Goal: Task Accomplishment & Management: Manage account settings

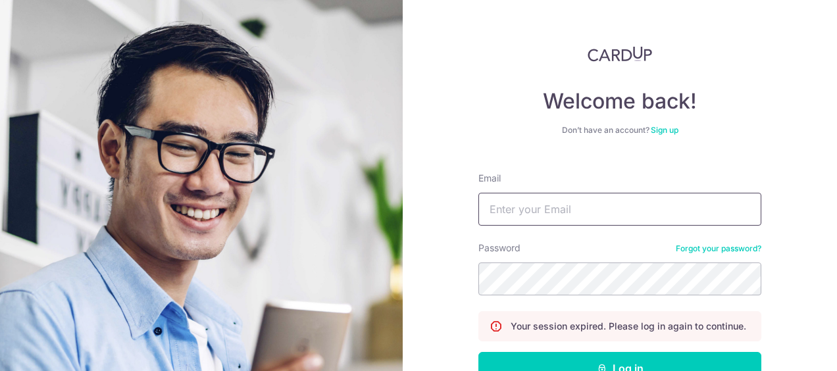
type input "[EMAIL_ADDRESS][DOMAIN_NAME]"
click at [479, 352] on button "Log in" at bounding box center [620, 368] width 283 height 33
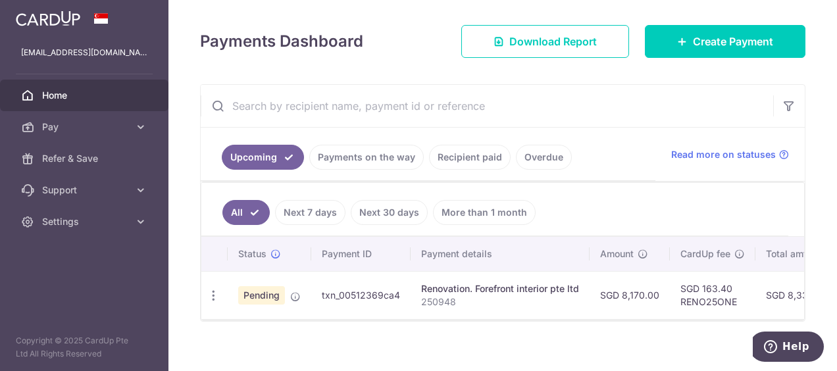
scroll to position [184, 0]
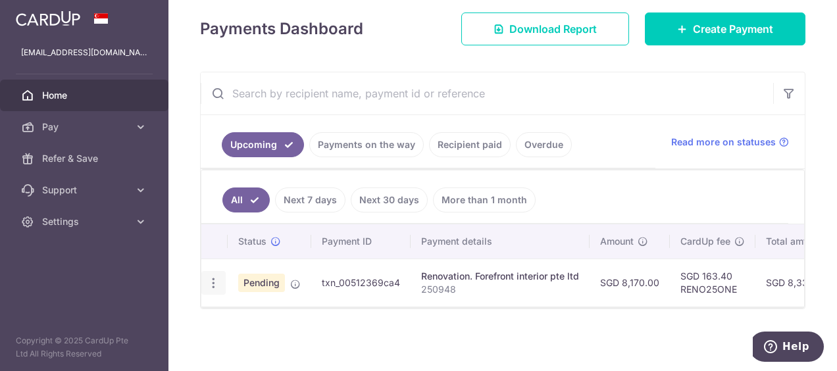
click at [211, 278] on icon "button" at bounding box center [214, 283] width 14 height 14
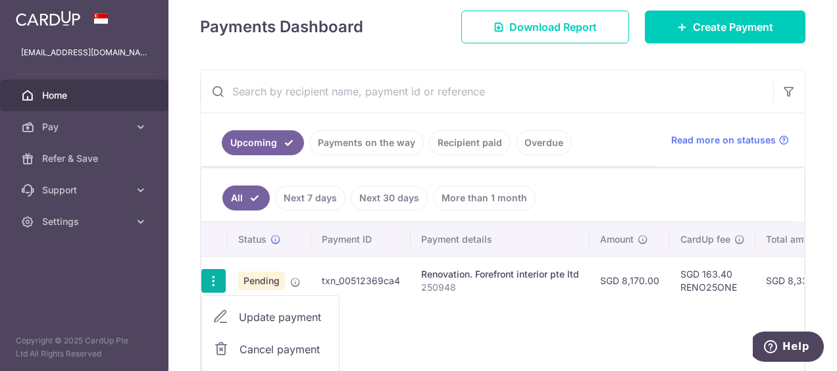
click at [254, 314] on span "Update payment" at bounding box center [284, 317] width 90 height 16
radio input "true"
type input "8,170.00"
type input "[DATE]"
type input "250948"
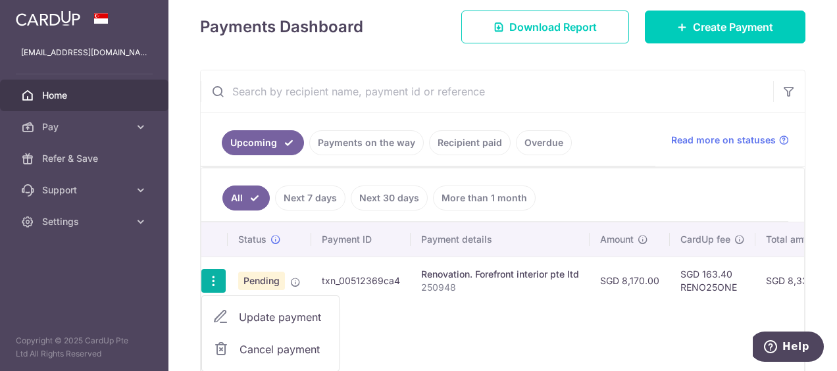
type input "10%"
type input "RENO25ONE"
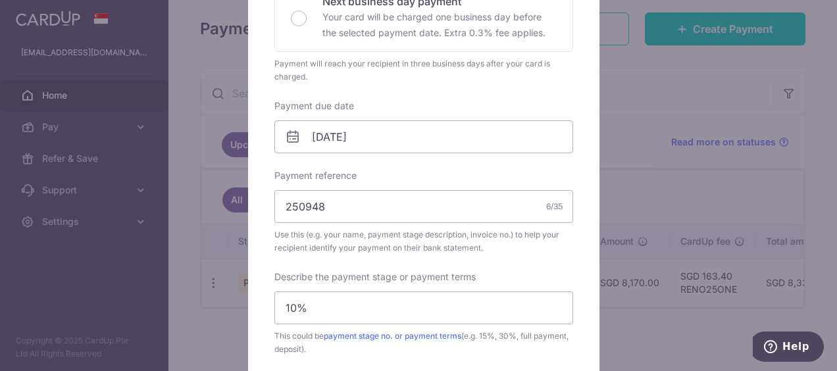
scroll to position [395, 0]
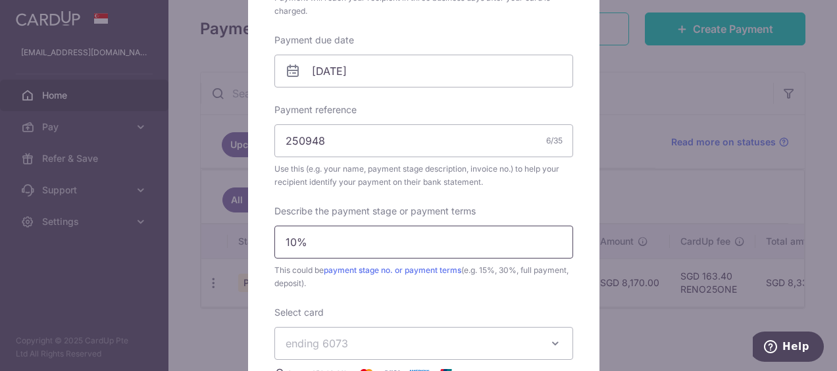
click at [338, 238] on input "10%" at bounding box center [423, 242] width 299 height 33
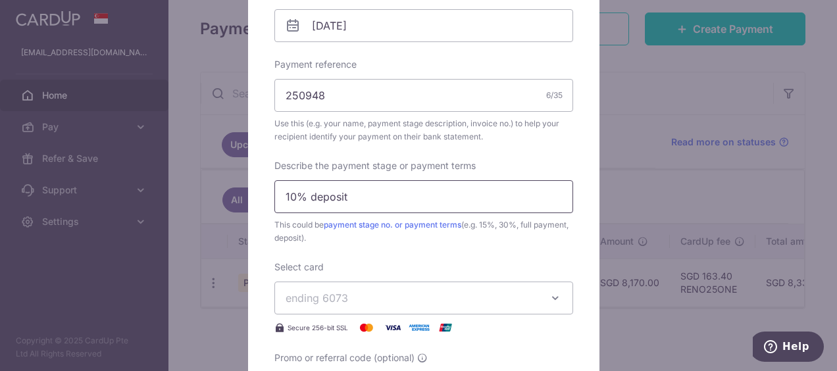
scroll to position [527, 0]
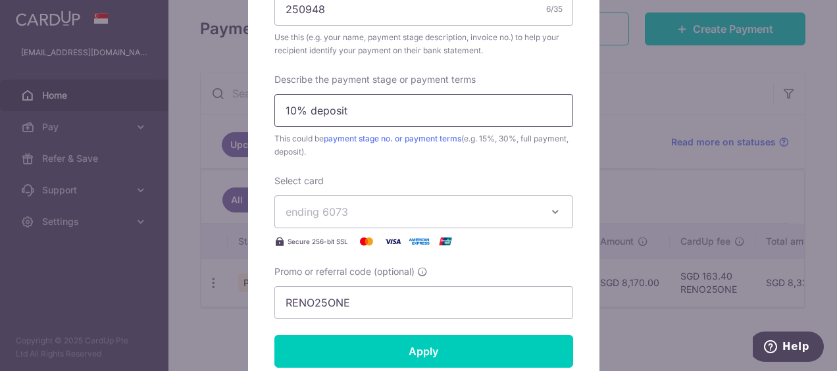
type input "10% deposit"
click at [362, 239] on img at bounding box center [366, 242] width 26 height 16
click at [525, 242] on div "Secure 256-bit SSL" at bounding box center [423, 242] width 299 height 16
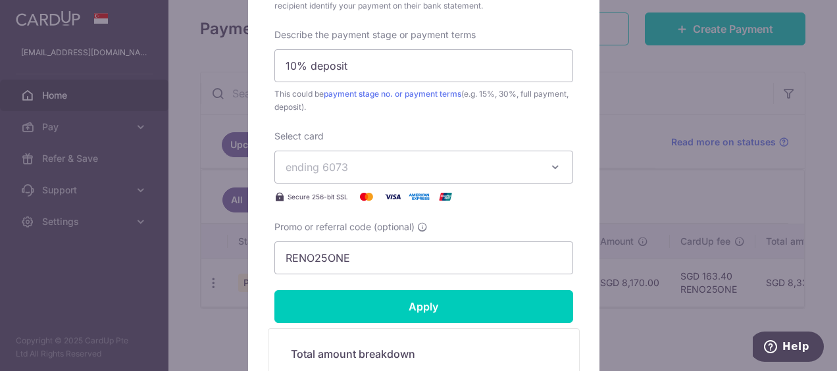
scroll to position [592, 0]
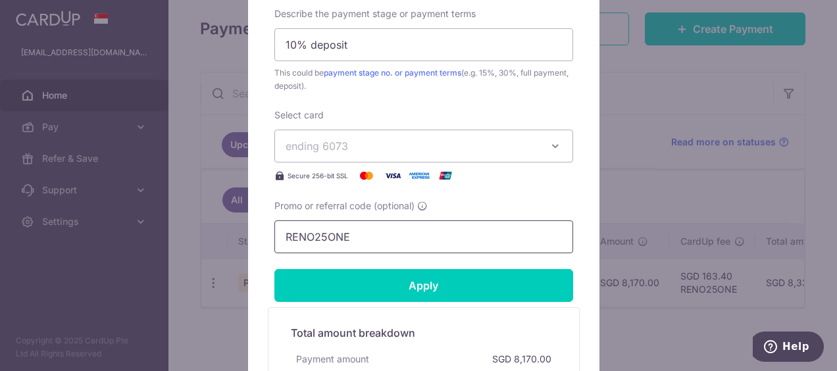
drag, startPoint x: 370, startPoint y: 238, endPoint x: 103, endPoint y: 222, distance: 267.7
click at [103, 222] on div "Edit payment By clicking apply, you will make changes to all payments to Forefr…" at bounding box center [418, 185] width 837 height 371
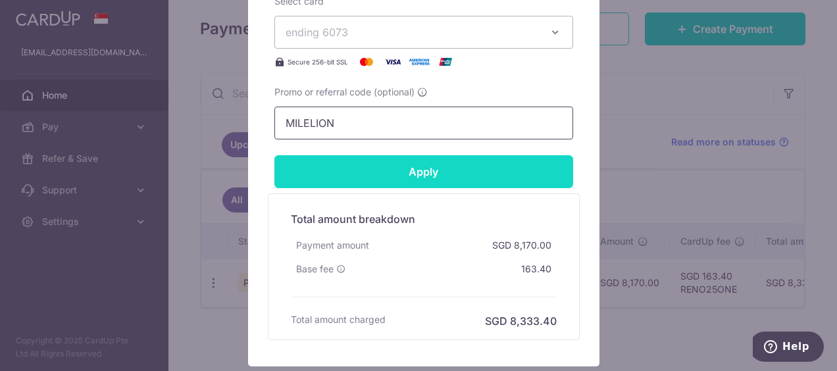
scroll to position [724, 0]
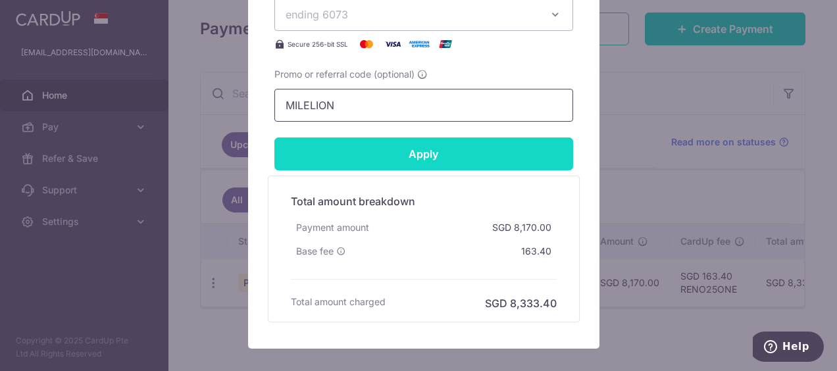
type input "MILELION"
click at [332, 146] on input "Apply" at bounding box center [423, 154] width 299 height 33
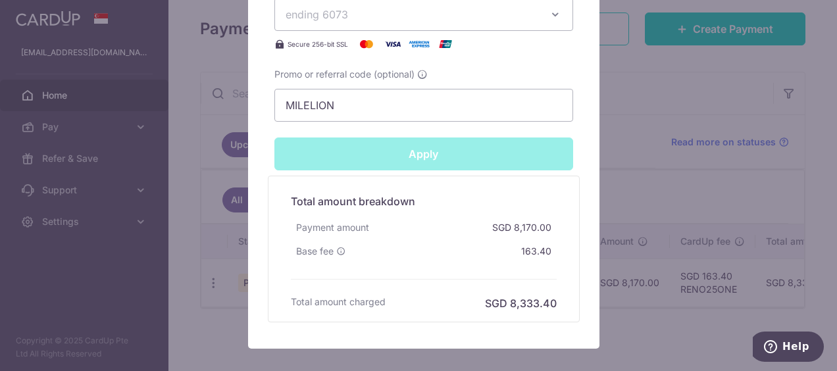
type input "Successfully Applied"
type input "RENO25ONE"
type input "Apply"
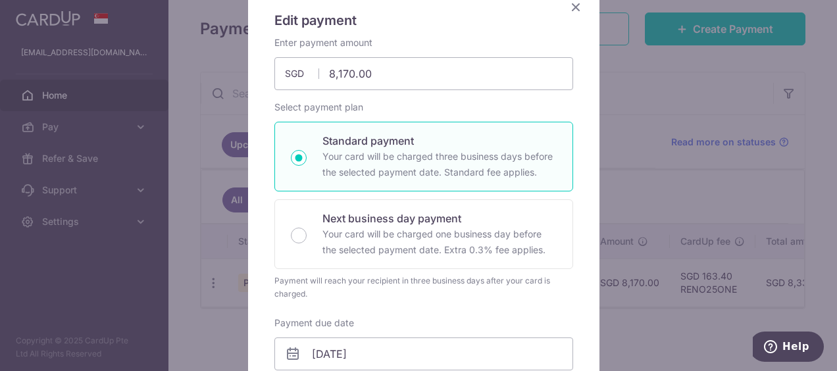
scroll to position [4, 0]
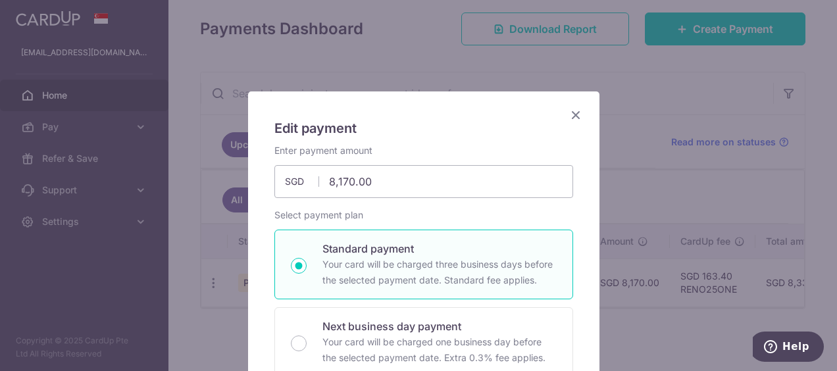
click at [569, 115] on icon "Close" at bounding box center [576, 115] width 16 height 16
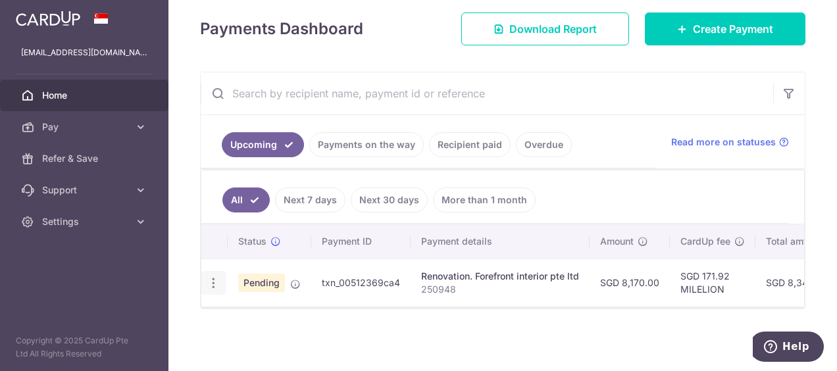
click at [201, 278] on div "Update payment Cancel payment" at bounding box center [213, 283] width 24 height 24
click at [210, 276] on icon "button" at bounding box center [214, 283] width 14 height 14
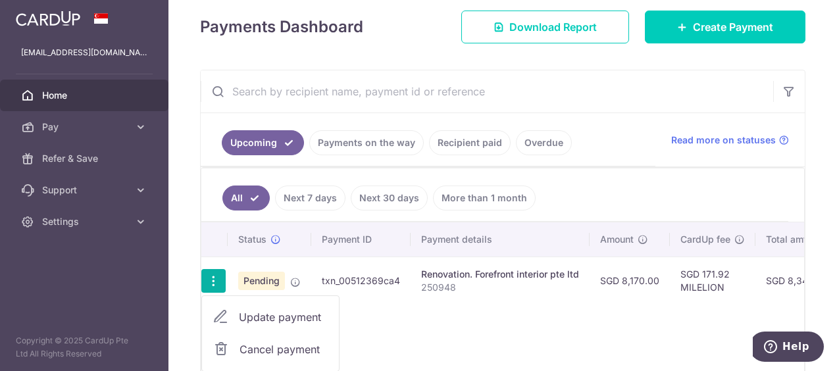
click at [249, 313] on span "Update payment" at bounding box center [284, 317] width 90 height 16
radio input "true"
type input "8,170.00"
type input "[DATE]"
type input "250948"
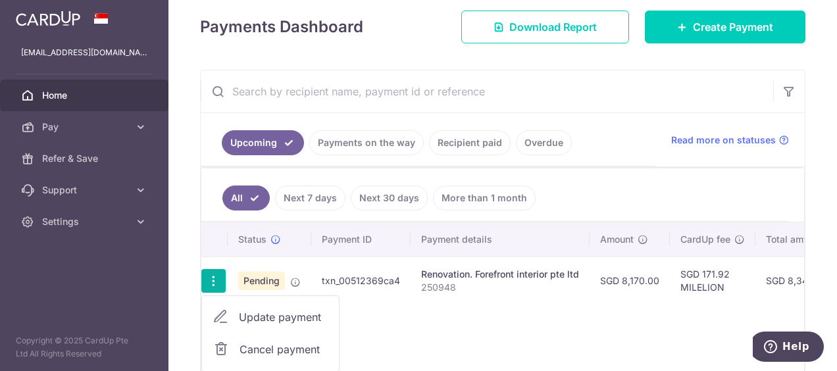
type input "10% deposit"
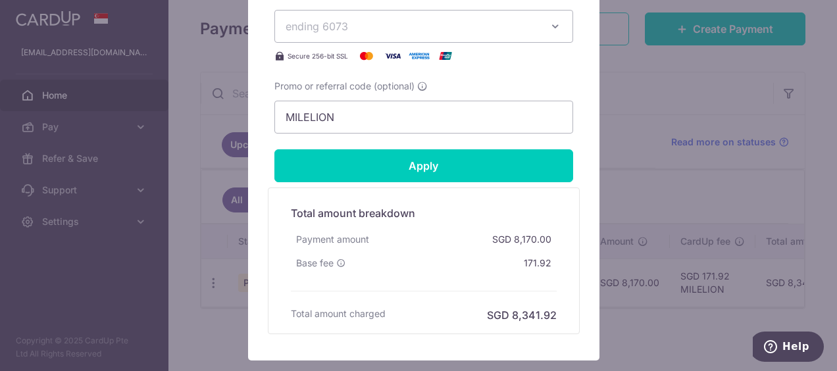
scroll to position [724, 0]
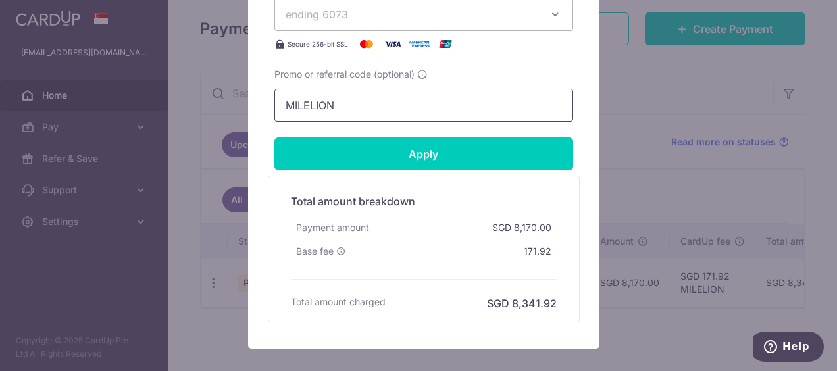
drag, startPoint x: 382, startPoint y: 107, endPoint x: 176, endPoint y: 91, distance: 206.6
click at [178, 92] on div "Edit payment By clicking apply, you will make changes to all payments to Forefr…" at bounding box center [418, 185] width 837 height 371
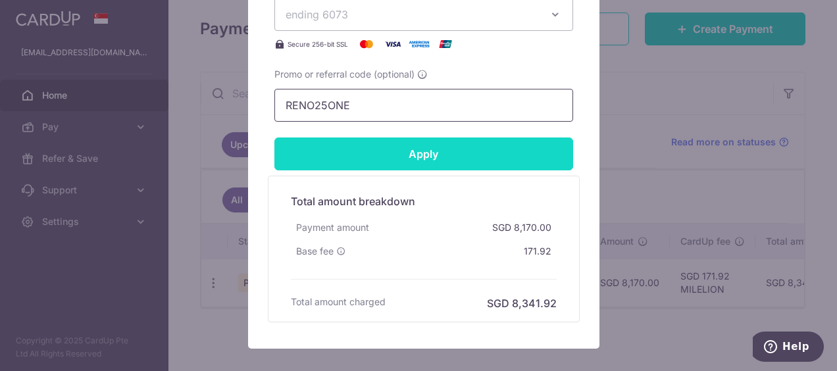
type input "RENO25ONE"
click at [319, 145] on input "Apply" at bounding box center [423, 154] width 299 height 33
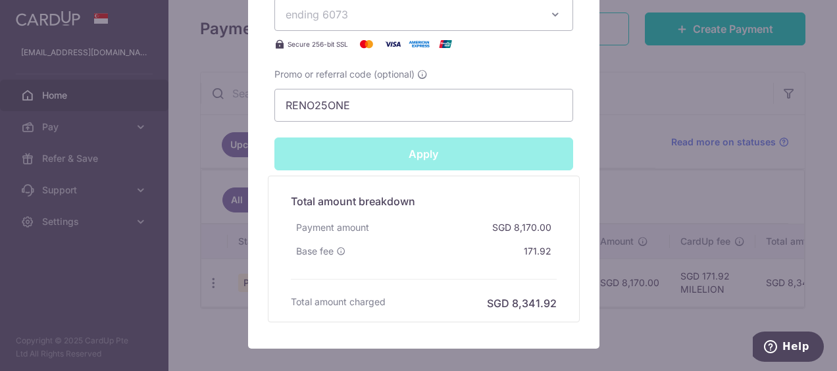
type input "Successfully Applied"
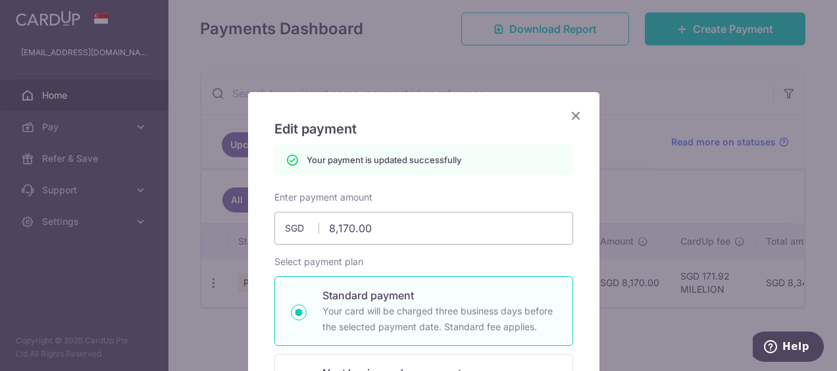
scroll to position [0, 0]
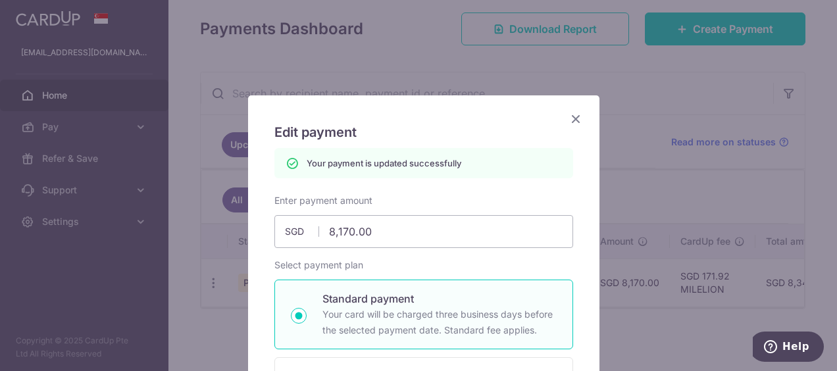
click at [568, 117] on icon "Close" at bounding box center [576, 119] width 16 height 16
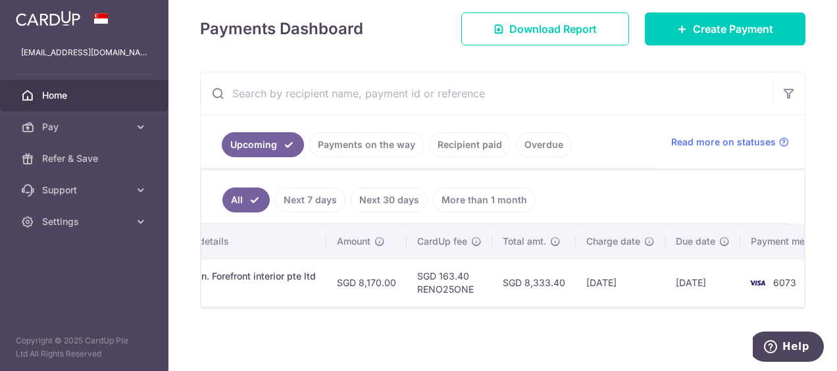
scroll to position [0, 262]
